Goal: Task Accomplishment & Management: Manage account settings

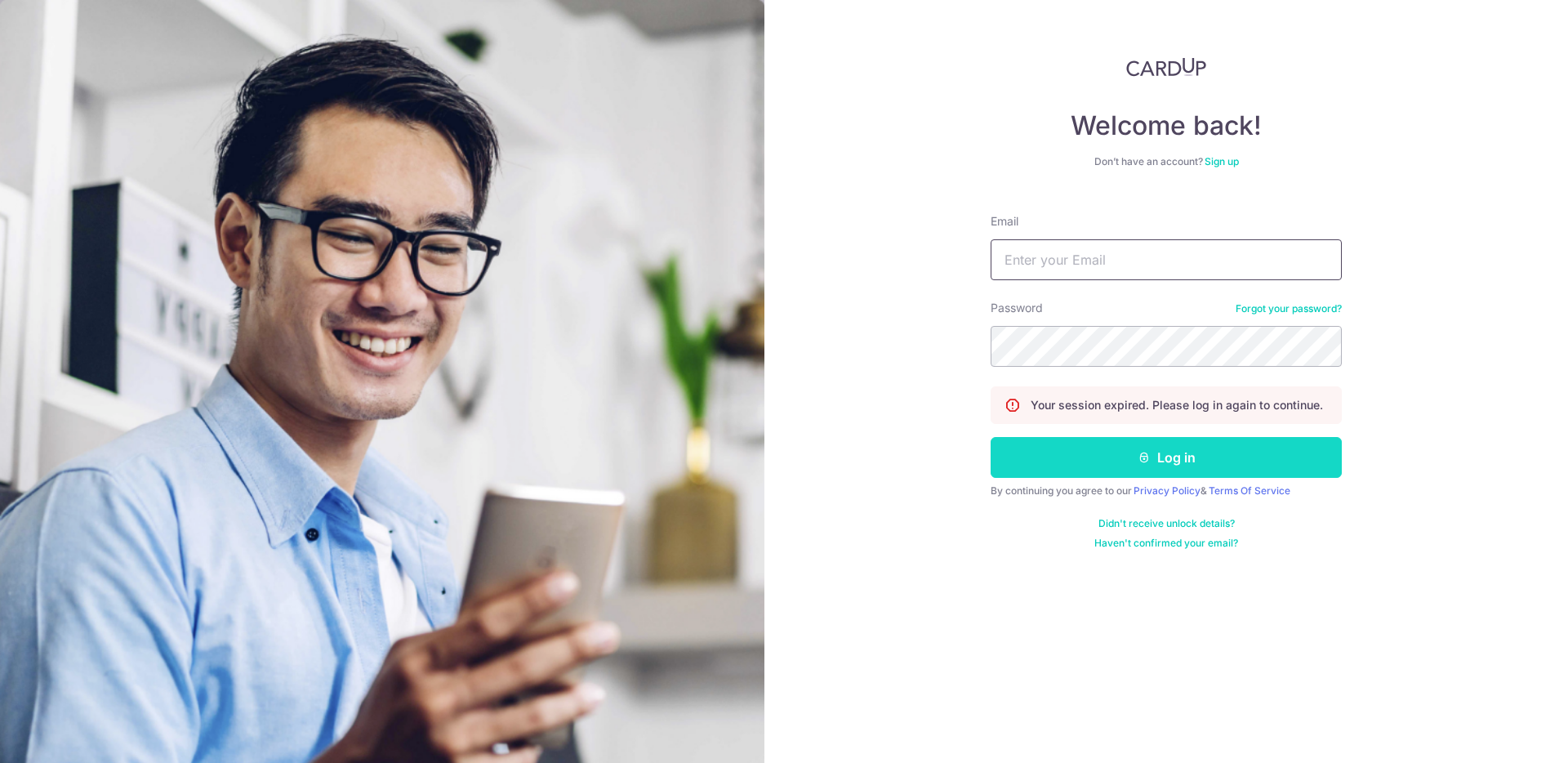
type input "[PERSON_NAME][EMAIL_ADDRESS][DOMAIN_NAME]"
click at [1250, 476] on button "Log in" at bounding box center [1166, 457] width 351 height 41
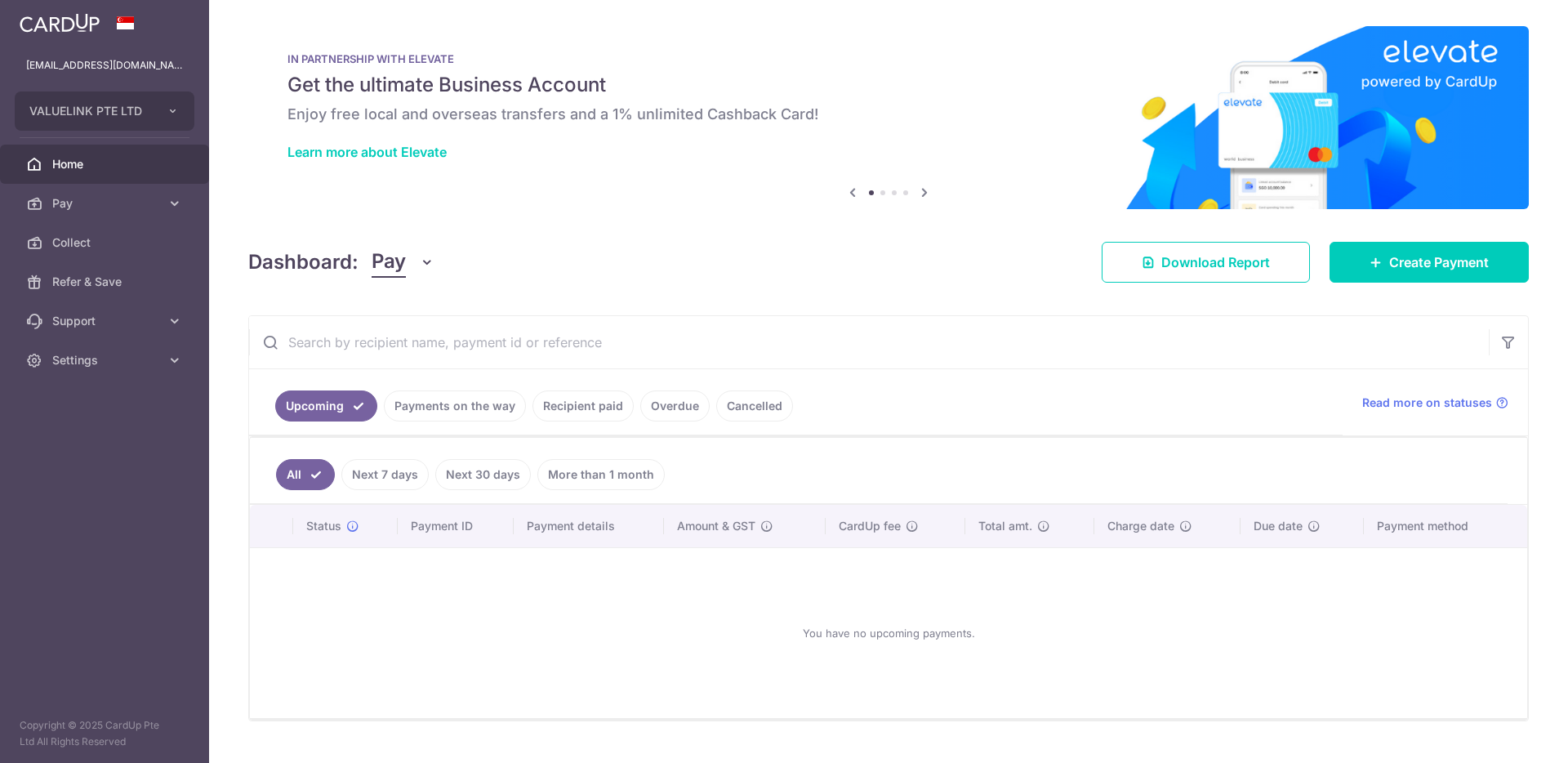
scroll to position [35, 0]
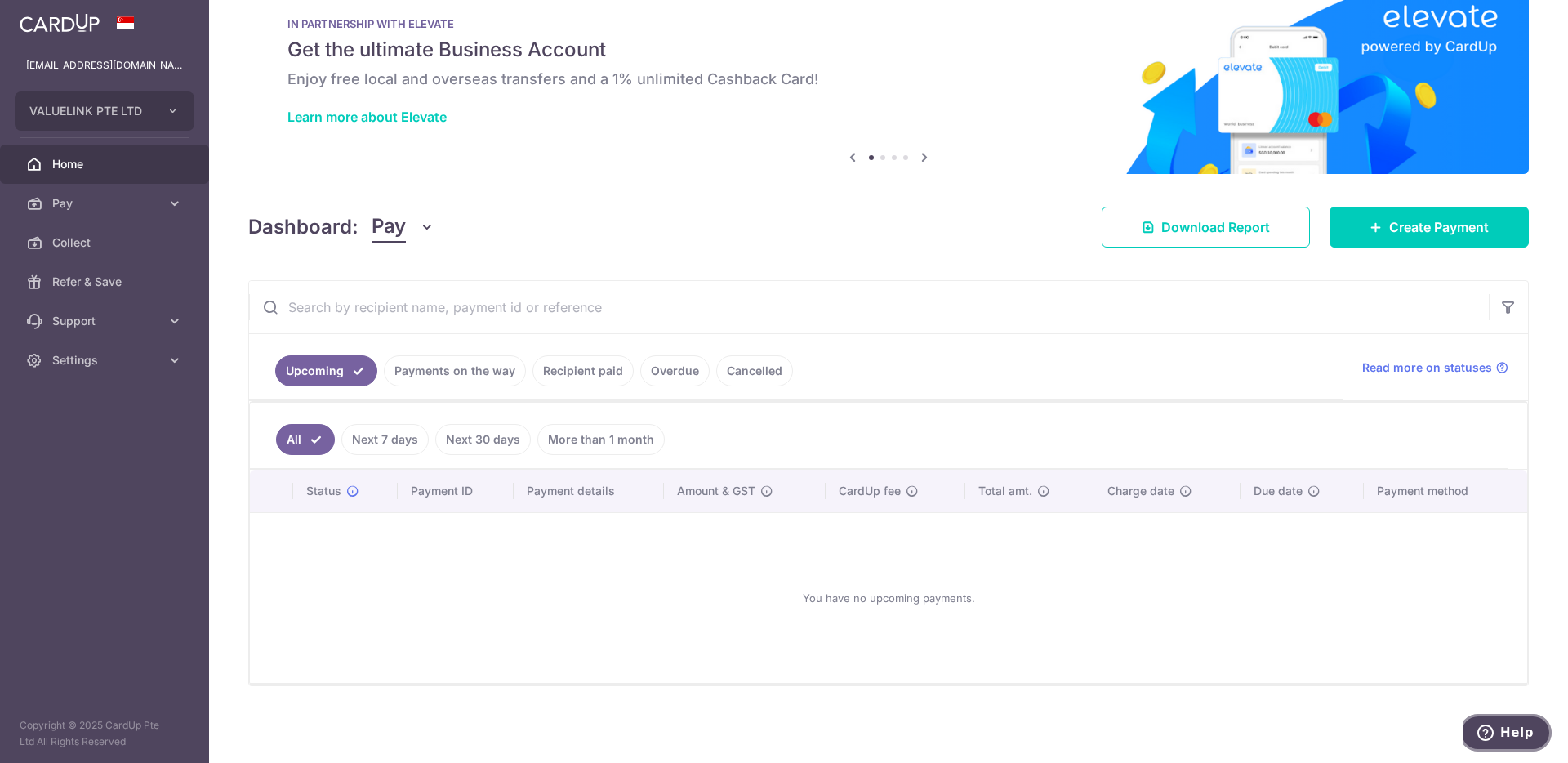
click at [1507, 729] on span "Help" at bounding box center [1517, 733] width 34 height 15
